Goal: Information Seeking & Learning: Find contact information

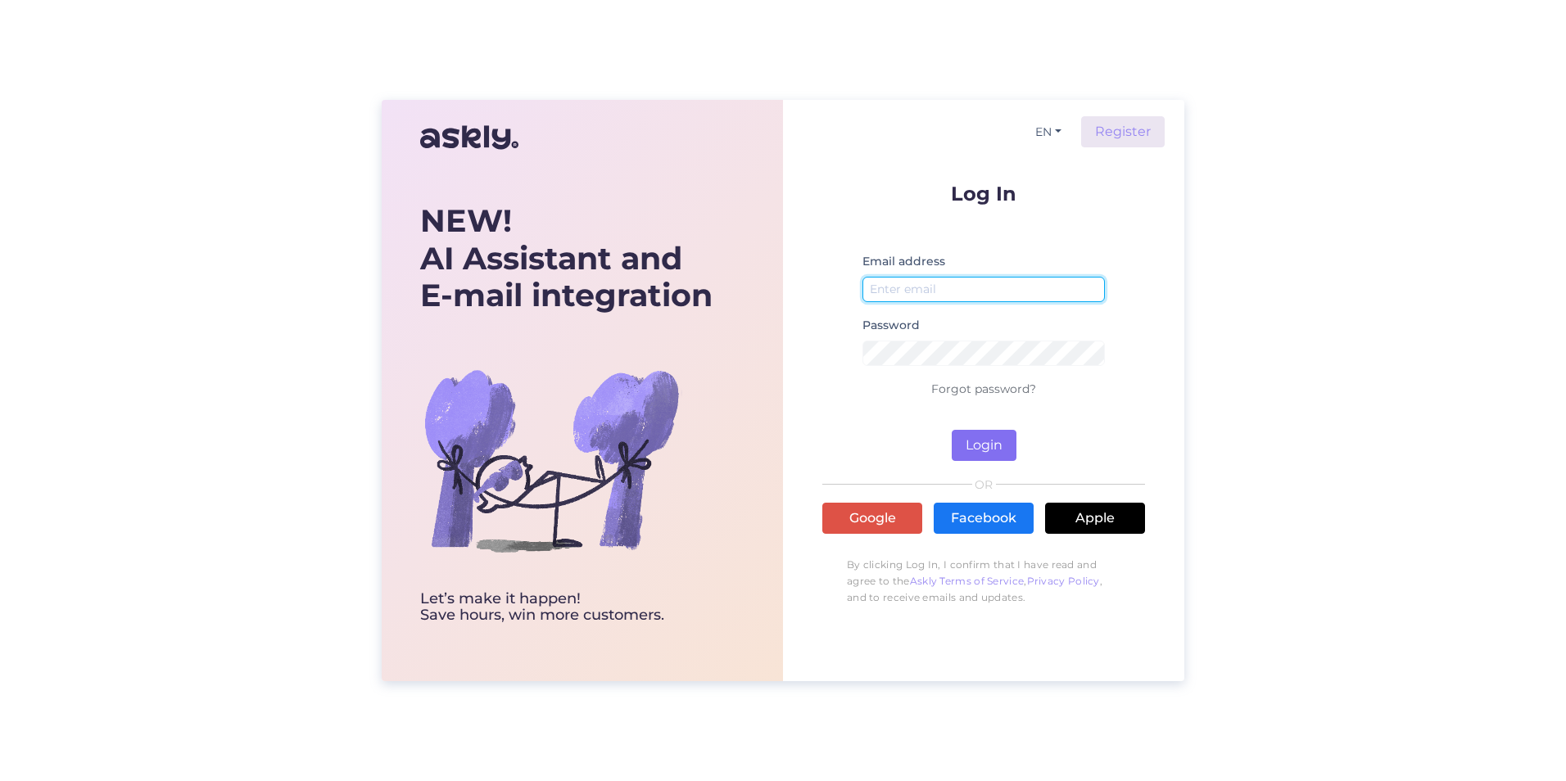
type input "[EMAIL_ADDRESS][DOMAIN_NAME]"
click at [753, 436] on button "Login" at bounding box center [983, 445] width 65 height 31
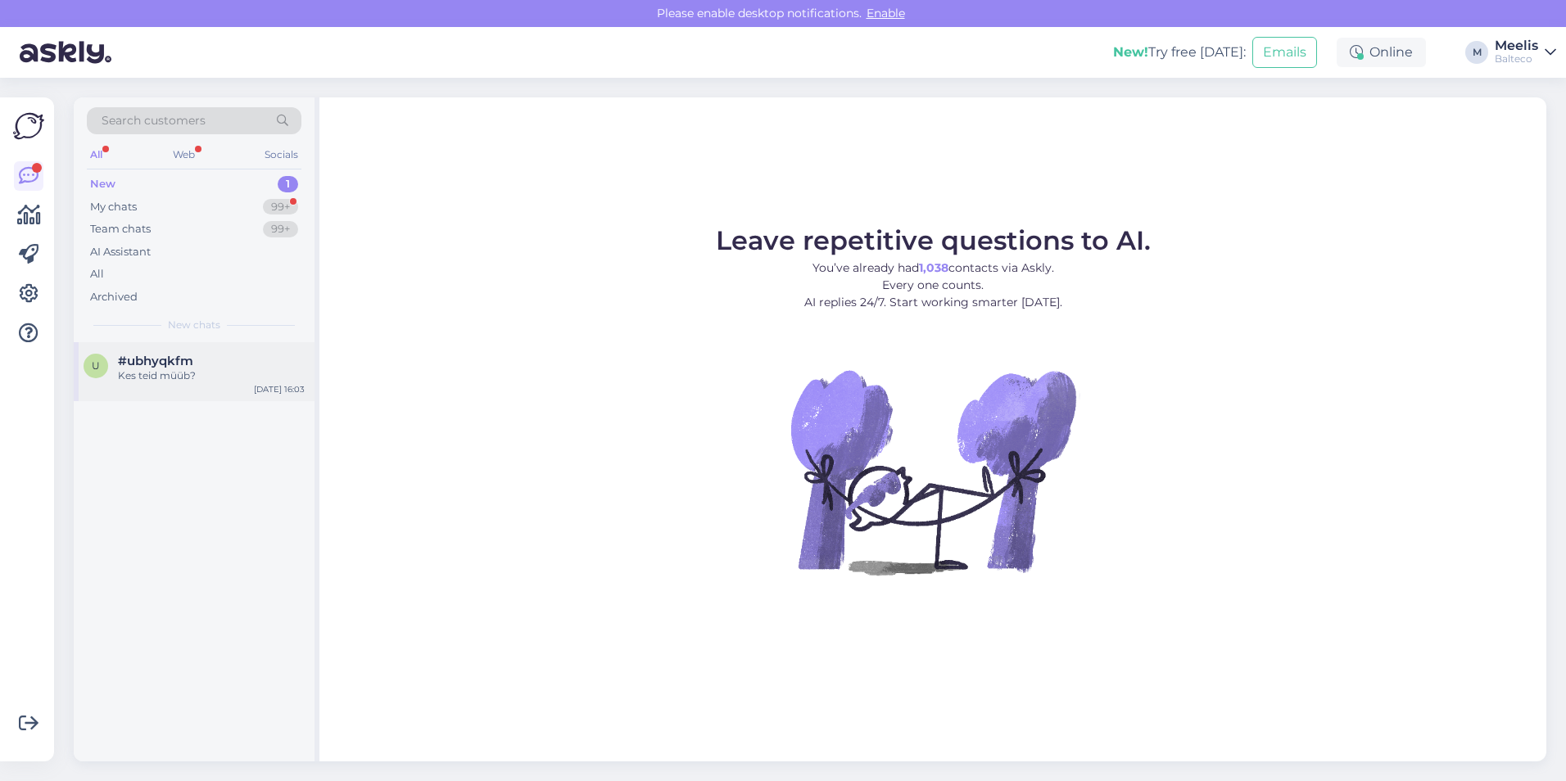
click at [137, 372] on div "Kes teid müüb?" at bounding box center [211, 375] width 187 height 15
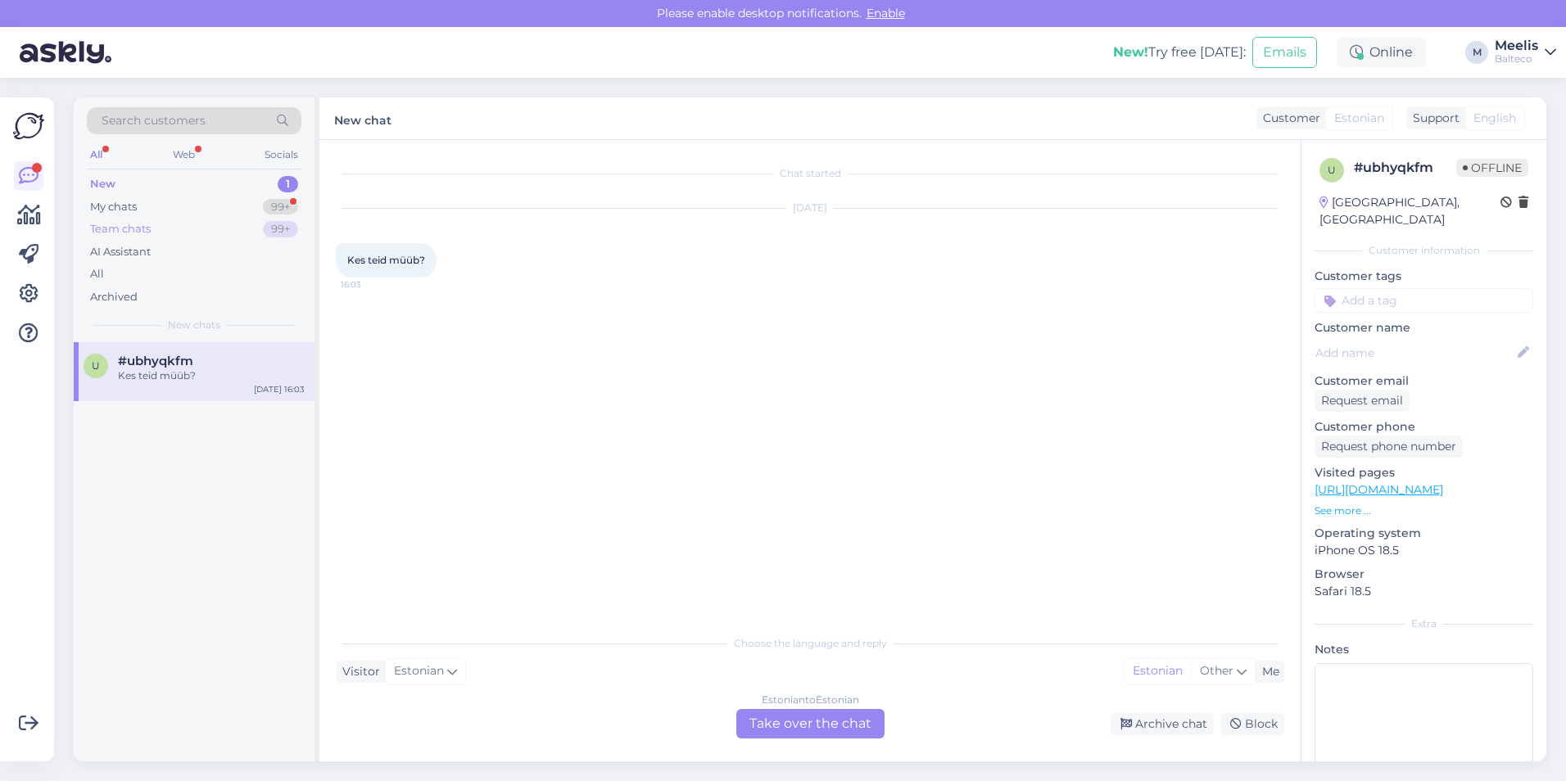
click at [130, 230] on div "Team chats" at bounding box center [120, 229] width 61 height 16
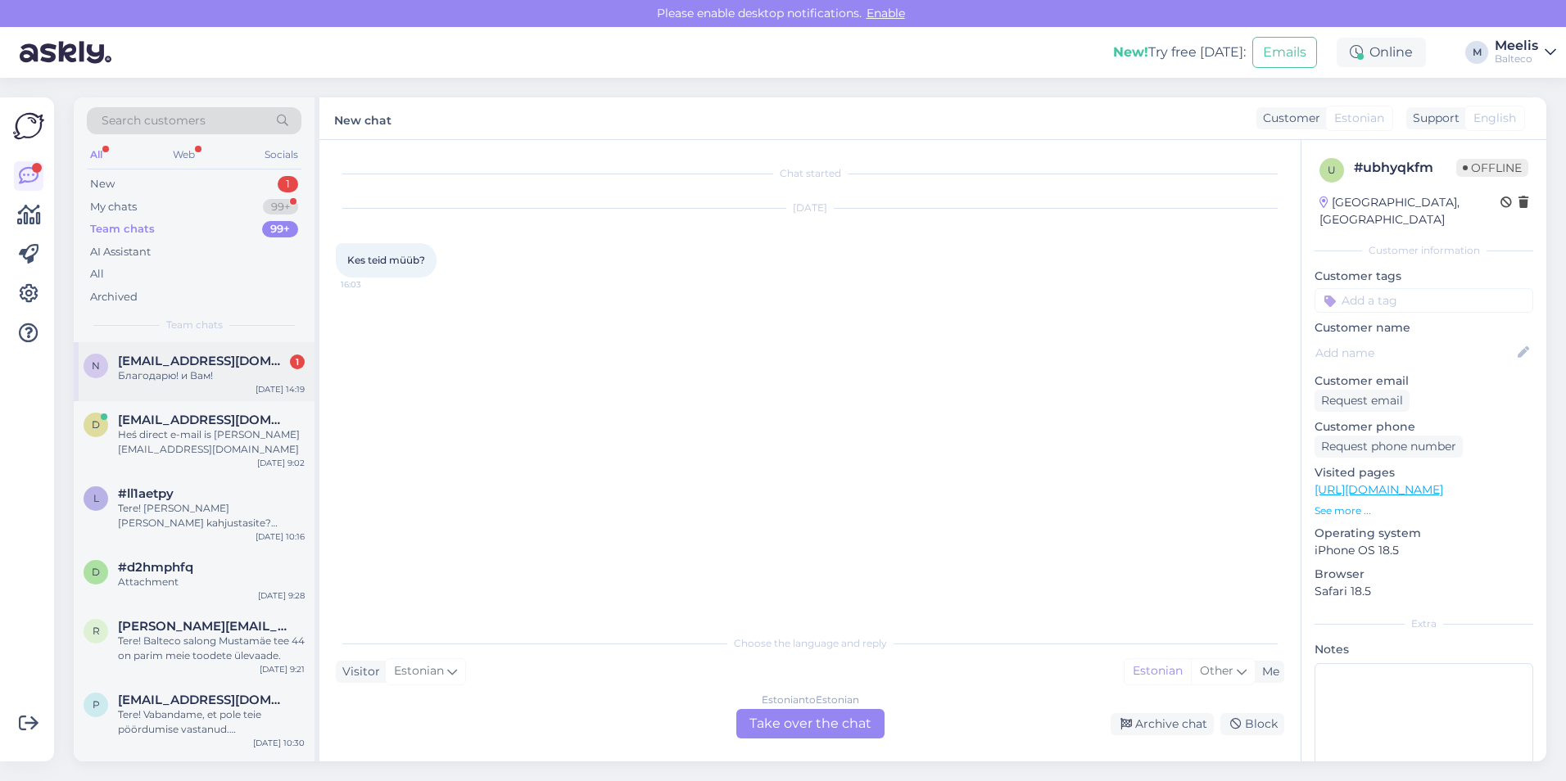
click at [164, 364] on span "[EMAIL_ADDRESS][DOMAIN_NAME]" at bounding box center [203, 361] width 170 height 15
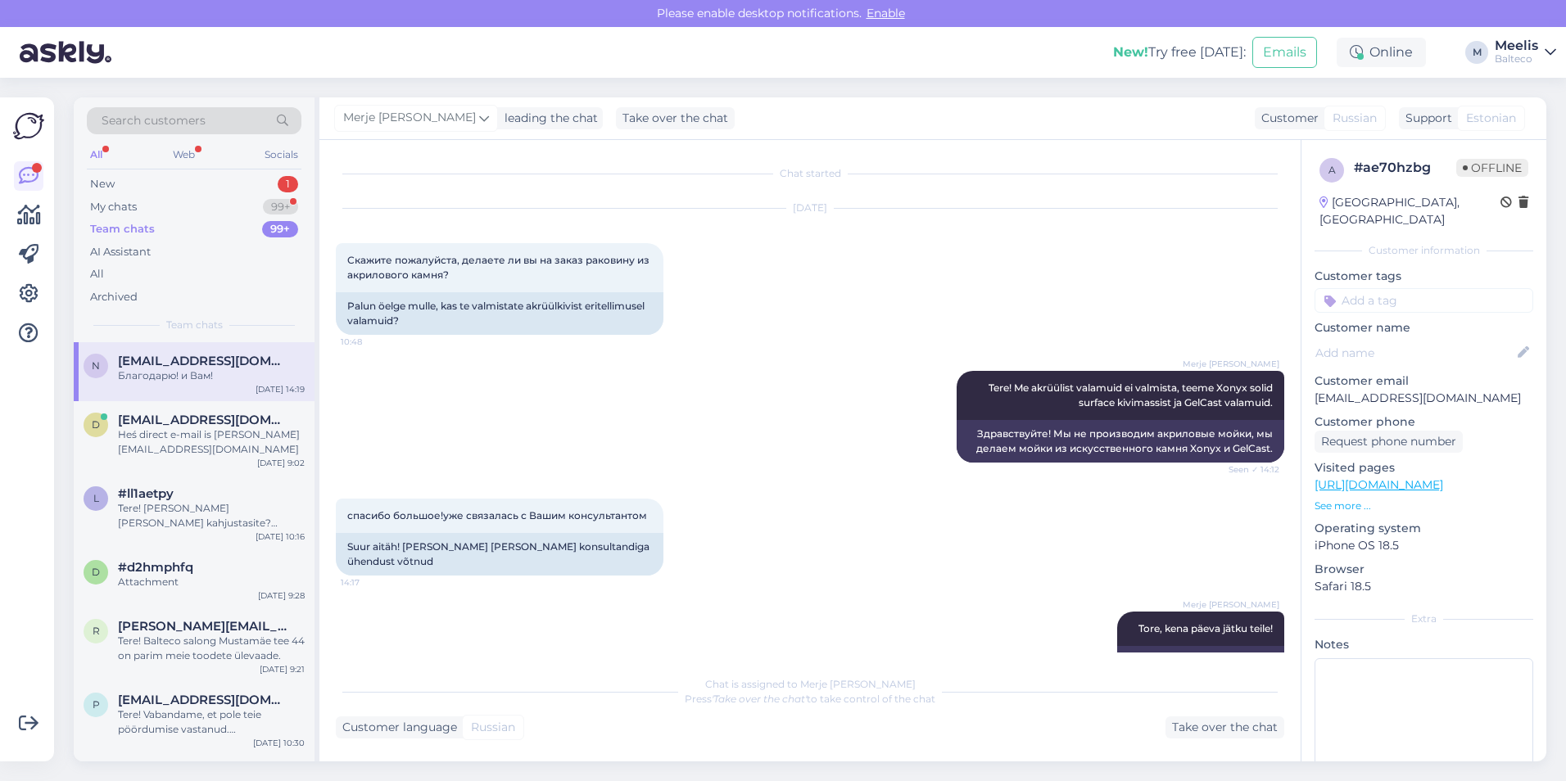
scroll to position [123, 0]
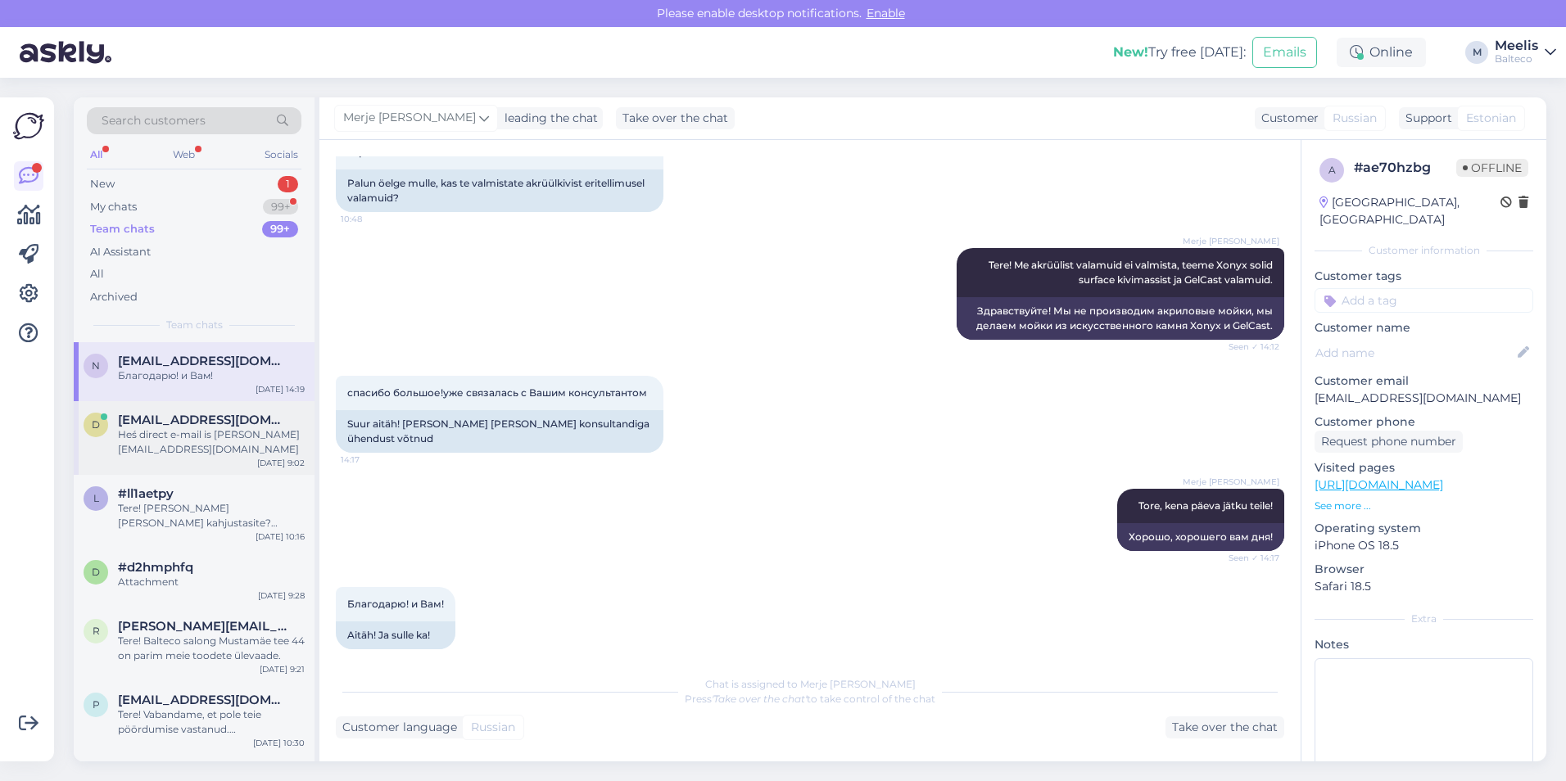
click at [174, 413] on span "[EMAIL_ADDRESS][DOMAIN_NAME]" at bounding box center [203, 420] width 170 height 15
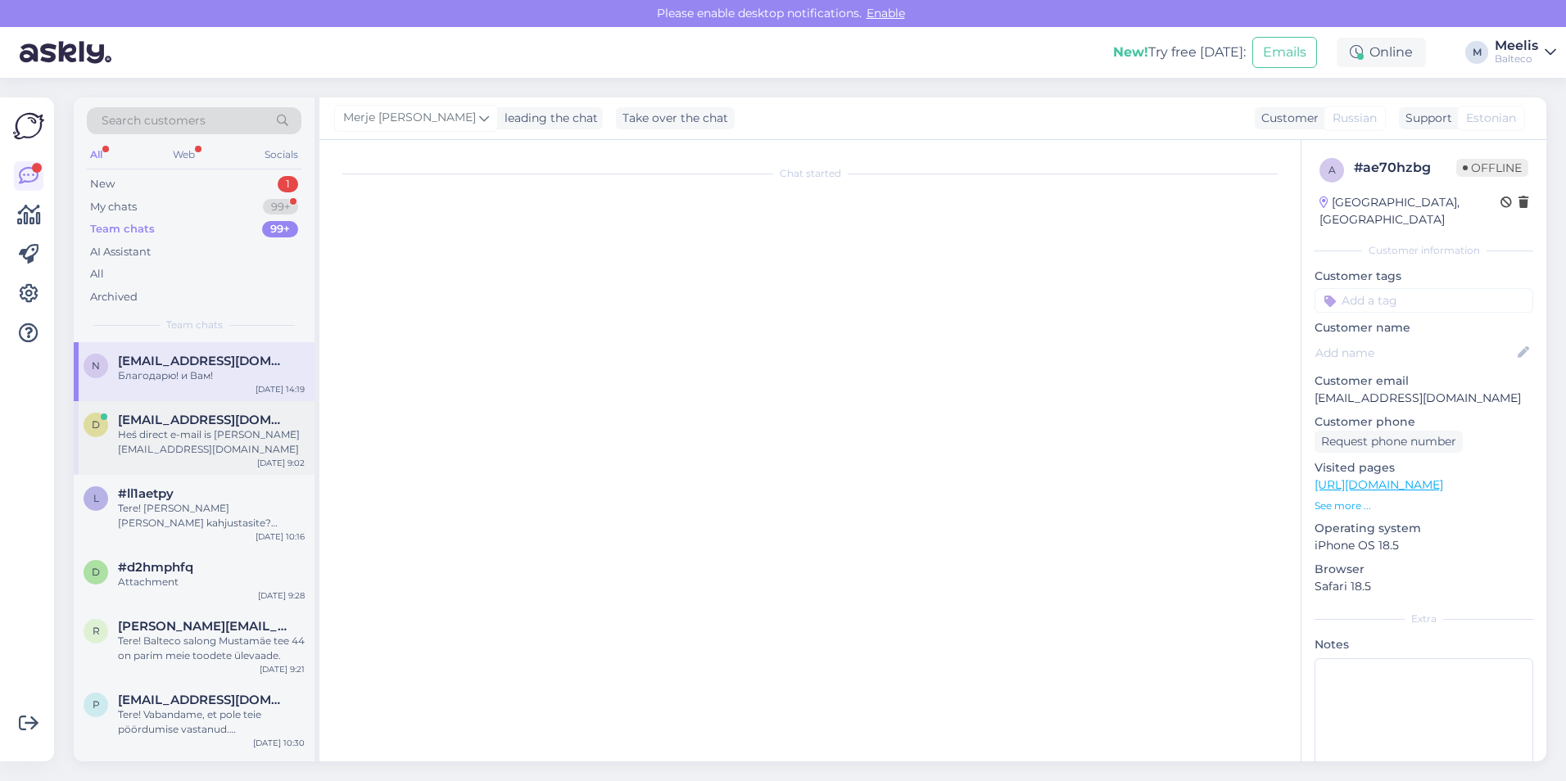
scroll to position [0, 0]
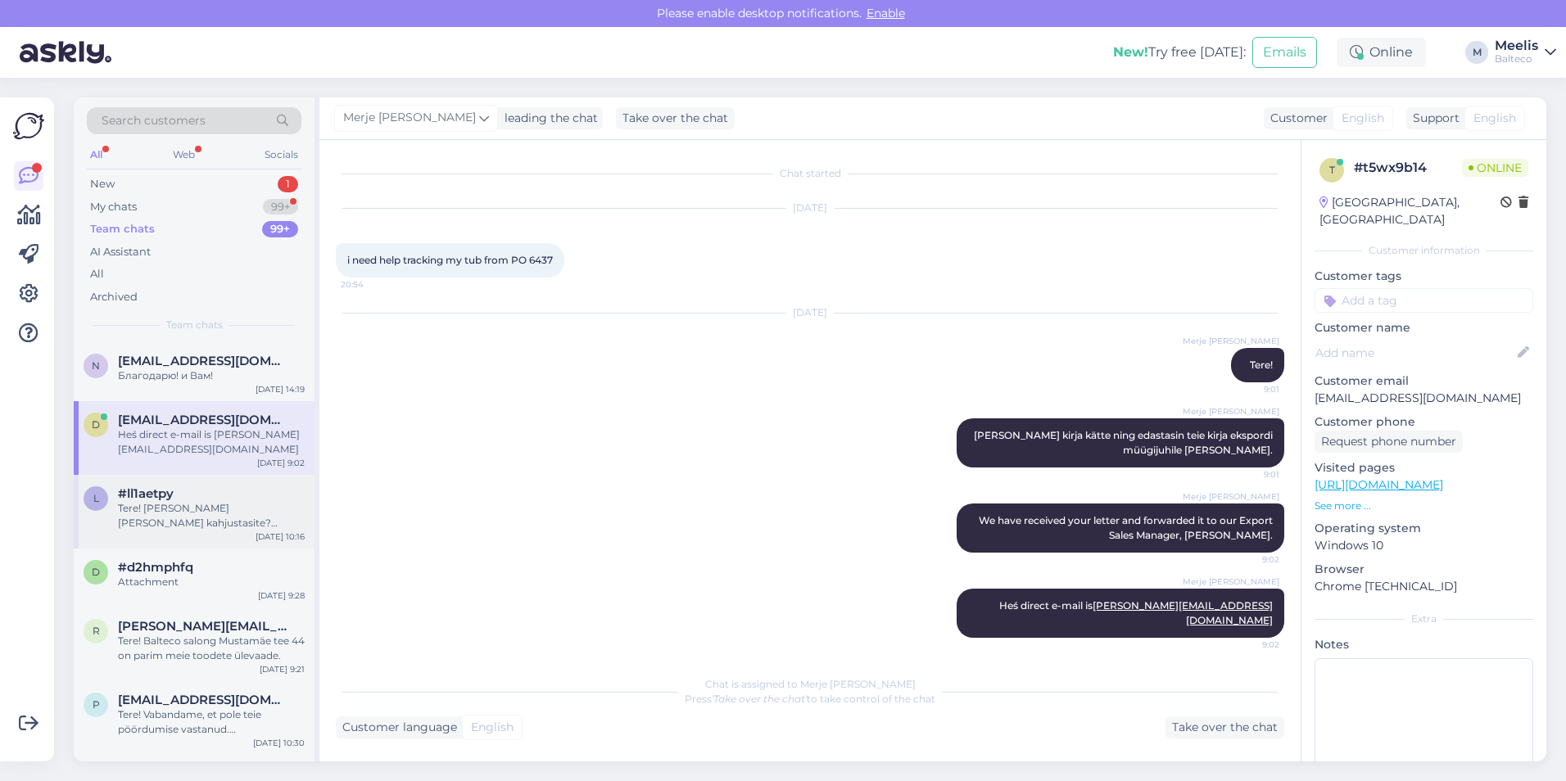
click at [181, 501] on div "Tere! [PERSON_NAME] [PERSON_NAME] kahjustasite? Kivivanni või akrüülvanni?" at bounding box center [211, 515] width 187 height 29
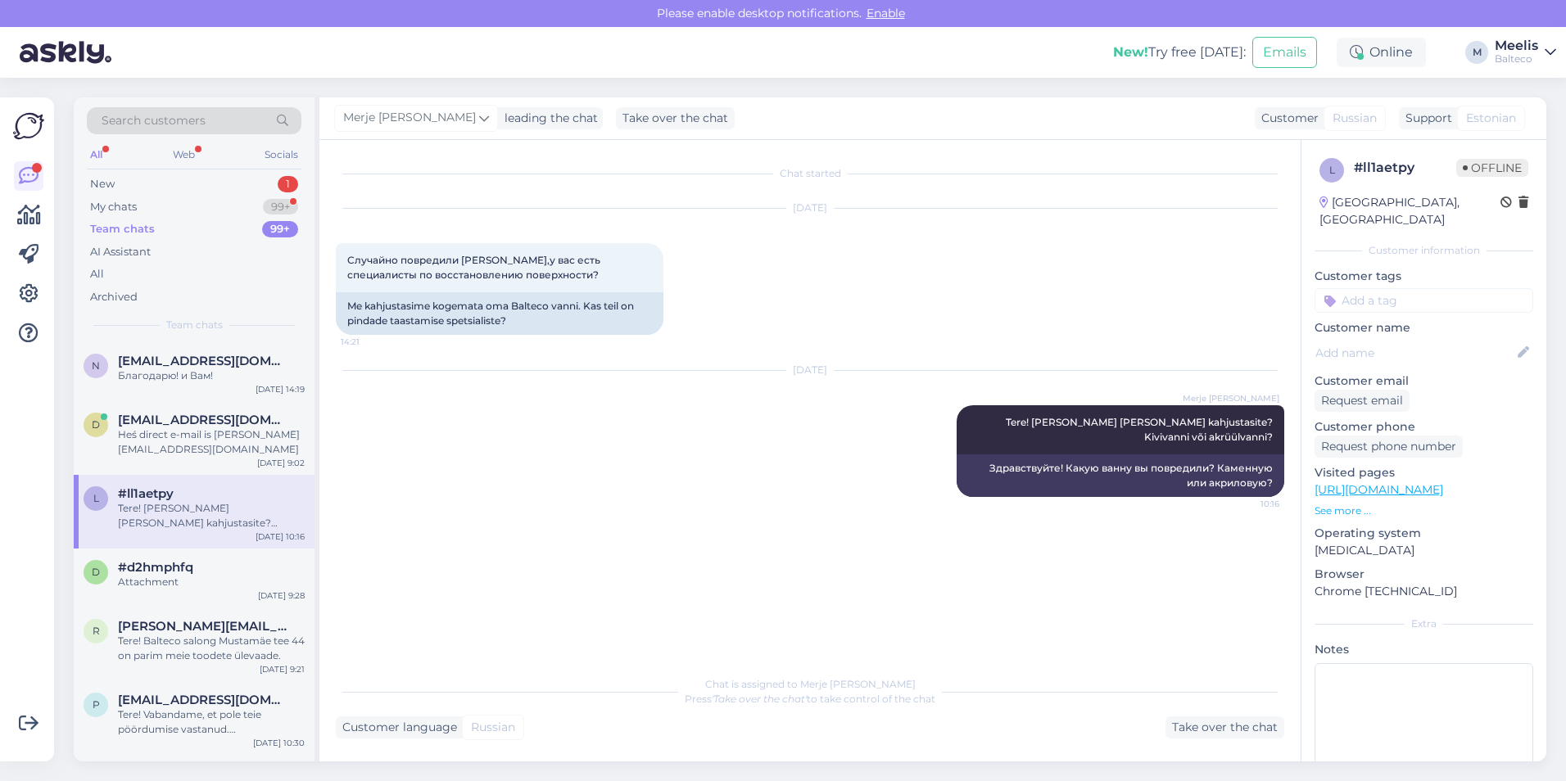
click at [121, 228] on div "Team chats" at bounding box center [122, 229] width 65 height 16
click at [141, 436] on div "Heś direct e-mail is [PERSON_NAME][EMAIL_ADDRESS][DOMAIN_NAME]" at bounding box center [211, 441] width 187 height 29
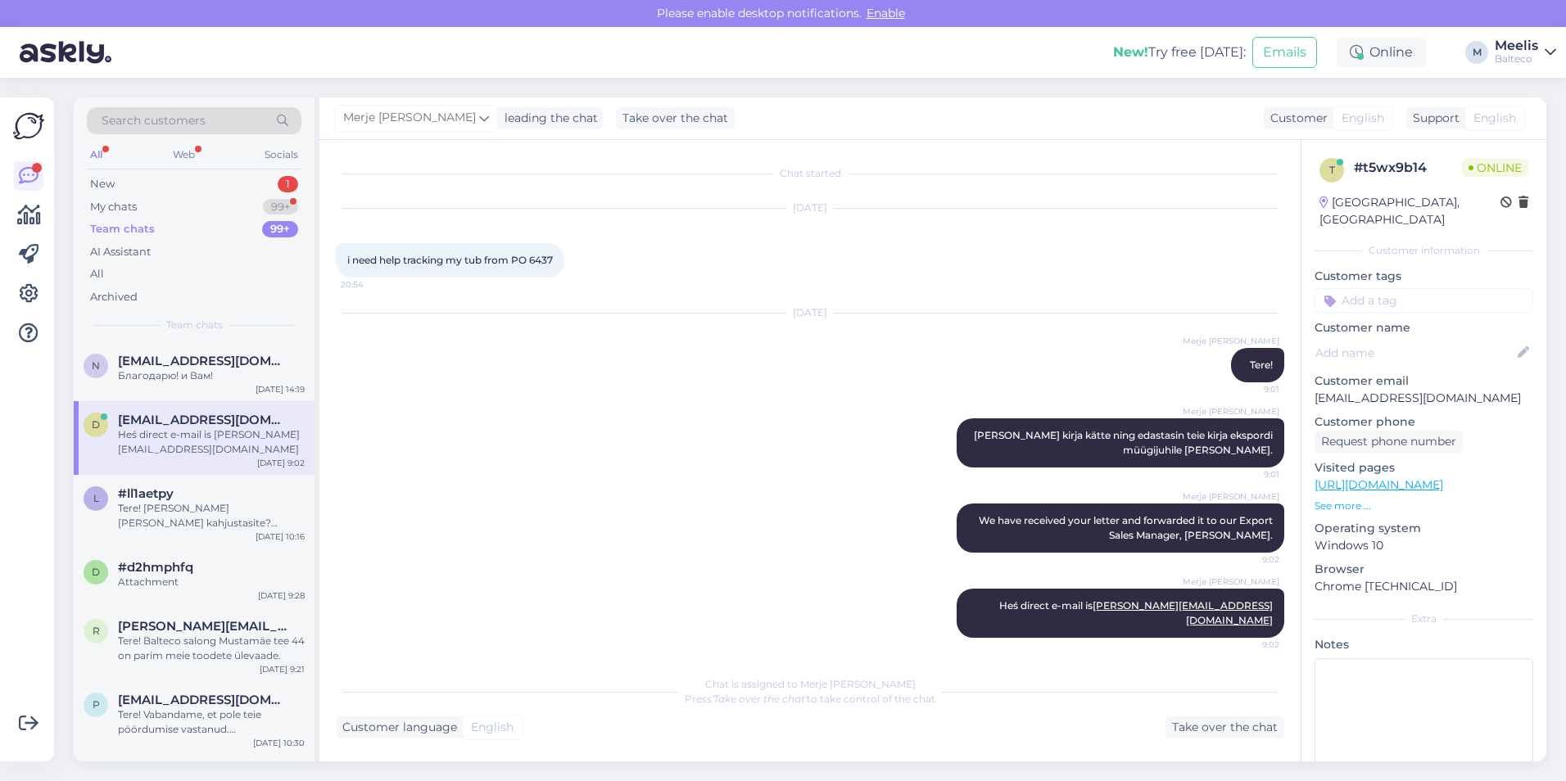
click at [173, 443] on div "Heś direct e-mail is [PERSON_NAME][EMAIL_ADDRESS][DOMAIN_NAME]" at bounding box center [211, 441] width 187 height 29
click at [191, 363] on span "[EMAIL_ADDRESS][DOMAIN_NAME]" at bounding box center [203, 361] width 170 height 15
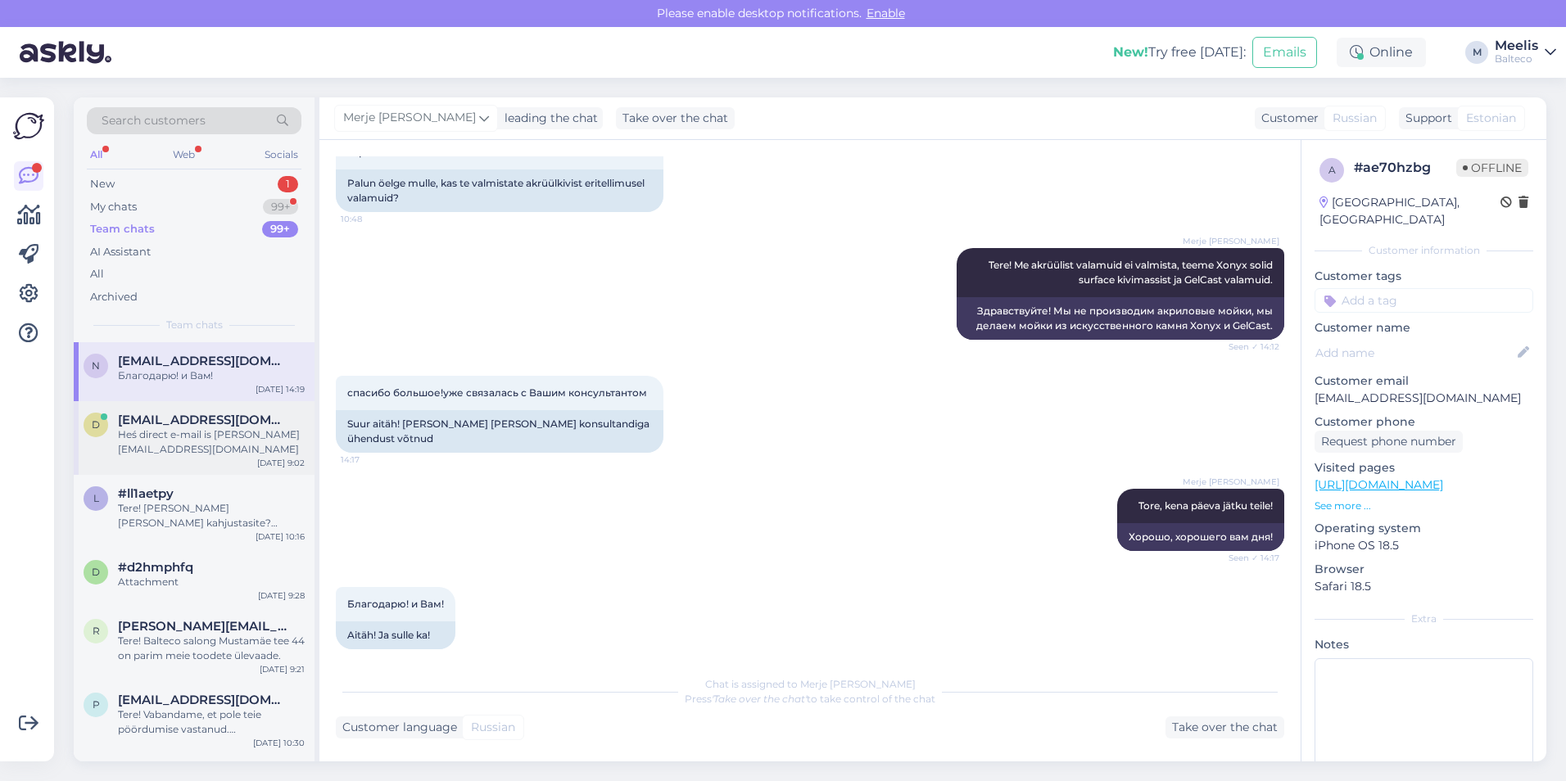
click at [215, 443] on div "Heś direct e-mail is [PERSON_NAME][EMAIL_ADDRESS][DOMAIN_NAME]" at bounding box center [211, 441] width 187 height 29
